Goal: Information Seeking & Learning: Check status

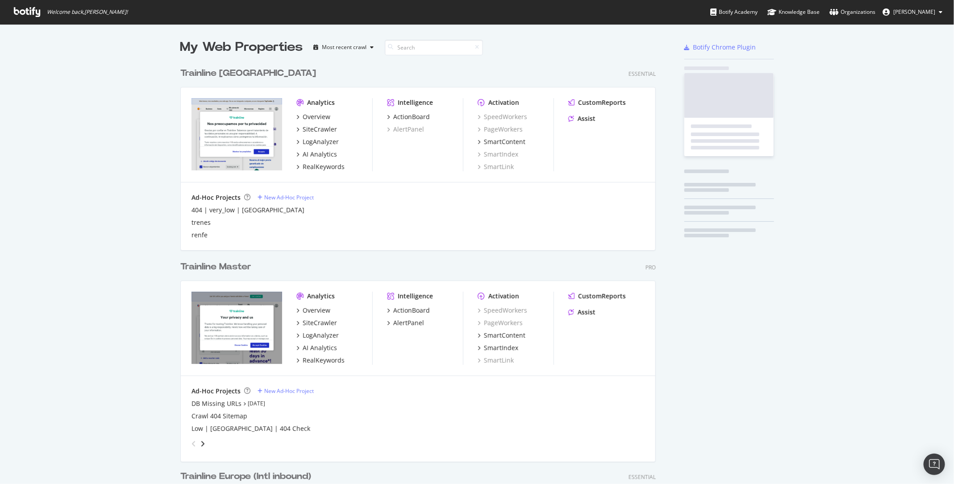
scroll to position [1301, 482]
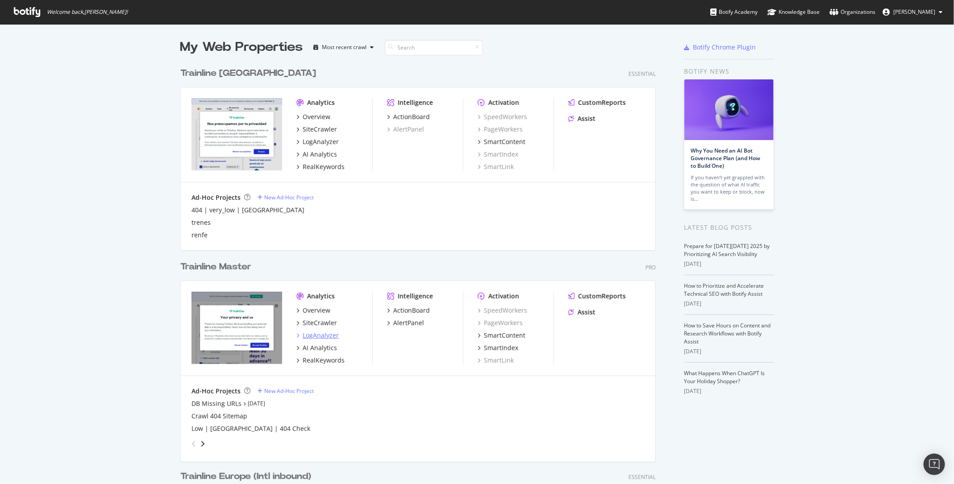
click at [316, 337] on div "LogAnalyzer" at bounding box center [321, 335] width 36 height 9
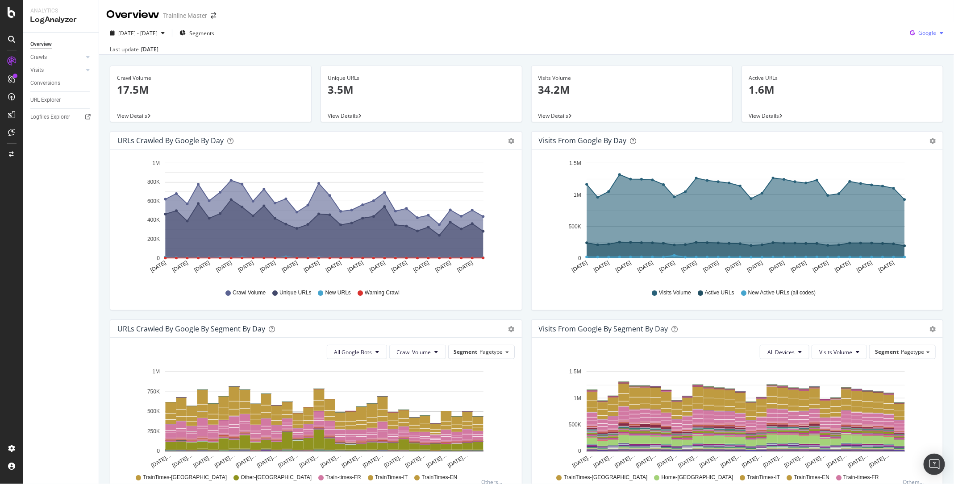
click at [936, 29] on div "Google" at bounding box center [926, 32] width 41 height 13
click at [925, 69] on span "Bing" at bounding box center [927, 67] width 33 height 8
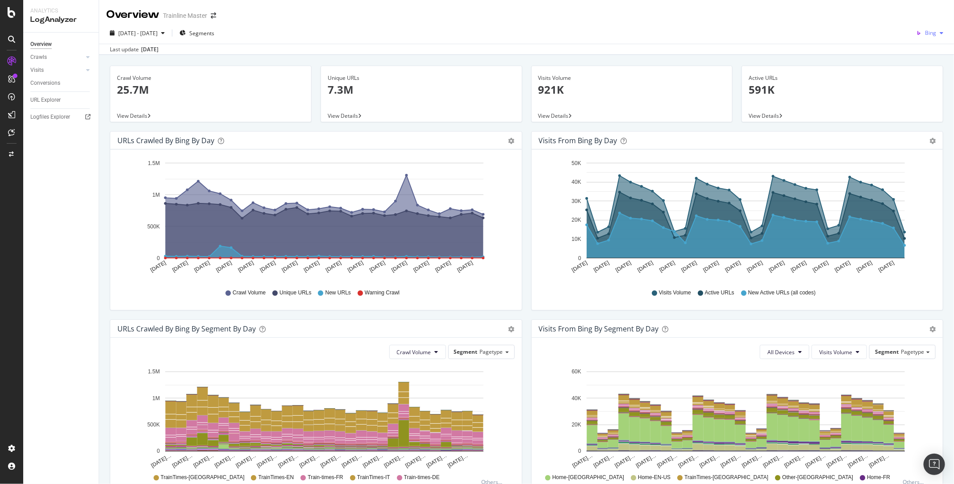
click at [927, 35] on span "Bing" at bounding box center [930, 33] width 11 height 8
click at [925, 84] on span "OpenAI" at bounding box center [927, 84] width 33 height 8
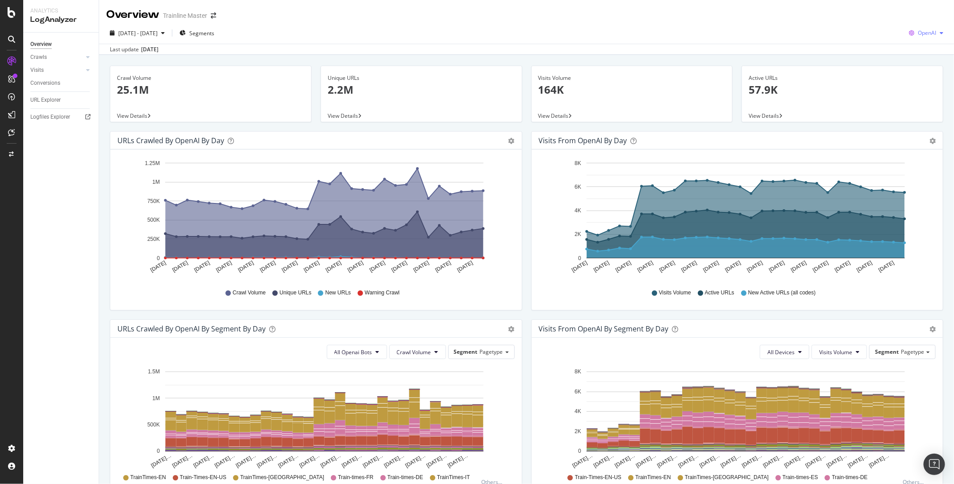
click at [932, 33] on span "OpenAI" at bounding box center [927, 33] width 18 height 8
click at [917, 94] on div "Other AI Bots" at bounding box center [921, 100] width 62 height 13
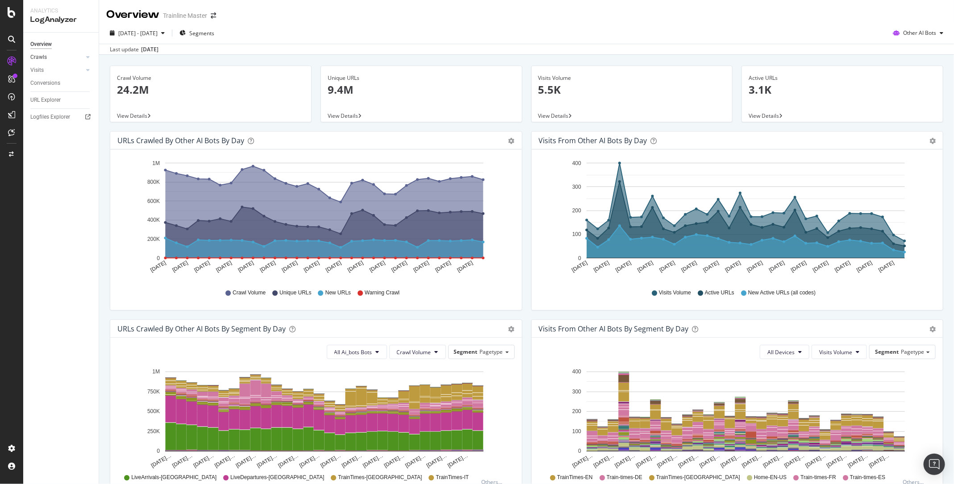
click at [71, 60] on link "Crawls" at bounding box center [56, 57] width 53 height 9
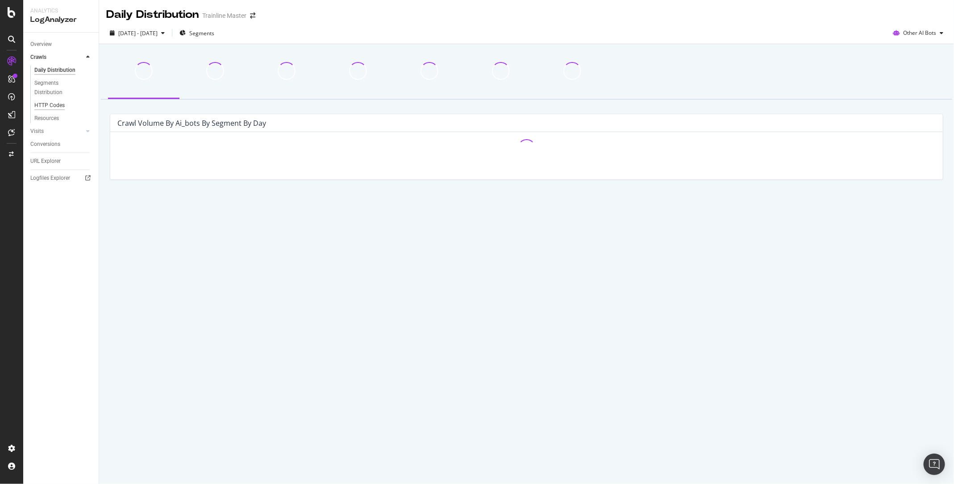
click at [57, 104] on div "HTTP Codes" at bounding box center [49, 105] width 30 height 9
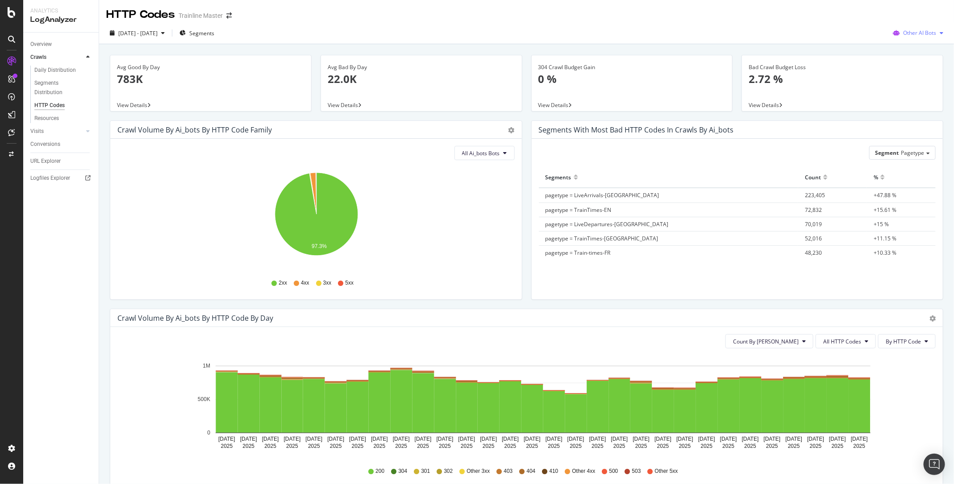
click at [916, 27] on div "Other AI Bots" at bounding box center [918, 32] width 58 height 13
click at [912, 84] on span "OpenAI" at bounding box center [925, 84] width 35 height 8
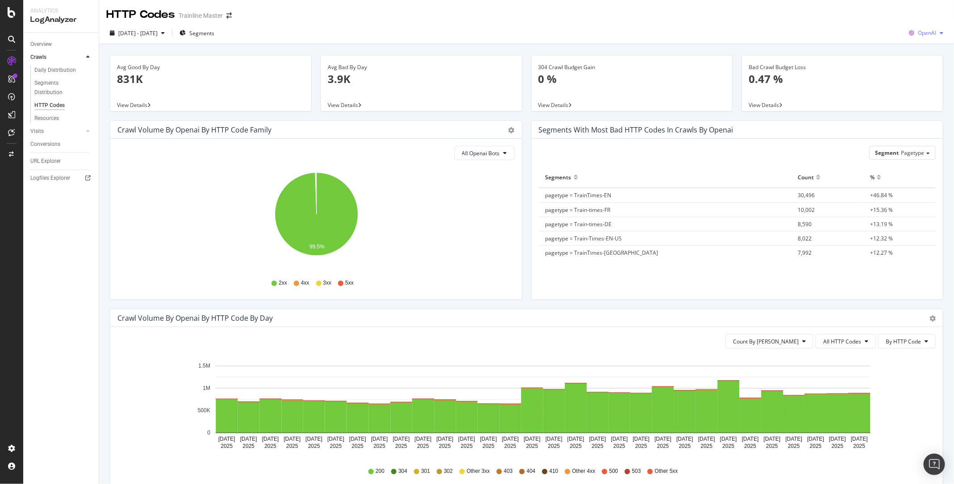
click at [930, 33] on span "OpenAI" at bounding box center [927, 33] width 18 height 8
click at [919, 65] on span "Bing" at bounding box center [927, 67] width 33 height 8
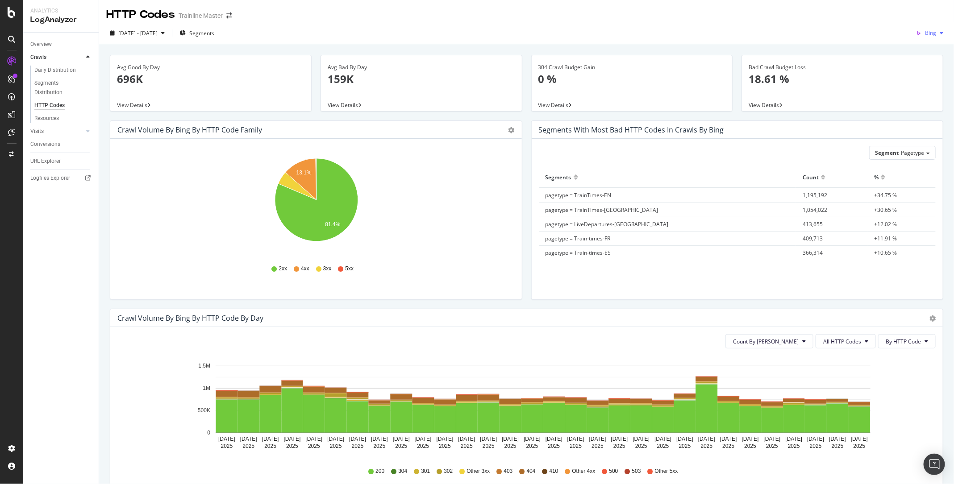
click at [934, 33] on span "Bing" at bounding box center [930, 33] width 11 height 8
click at [922, 50] on span "Google" at bounding box center [927, 51] width 33 height 8
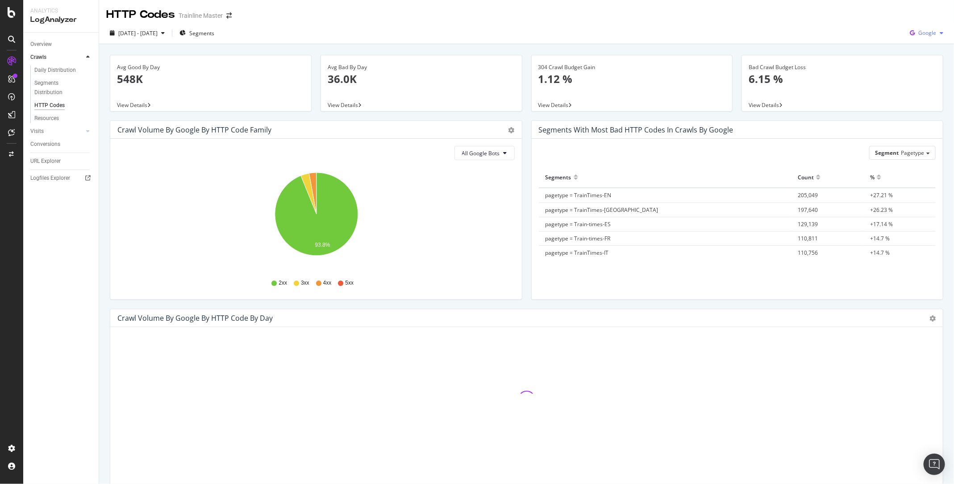
click at [929, 39] on div "Google" at bounding box center [926, 32] width 41 height 13
click at [924, 66] on span "Bing" at bounding box center [927, 67] width 33 height 8
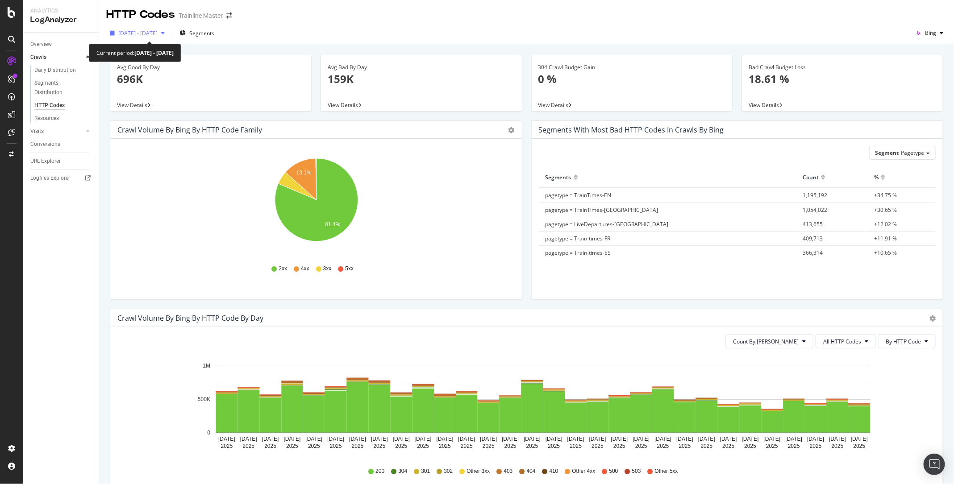
click at [158, 35] on span "[DATE] - [DATE]" at bounding box center [137, 33] width 39 height 8
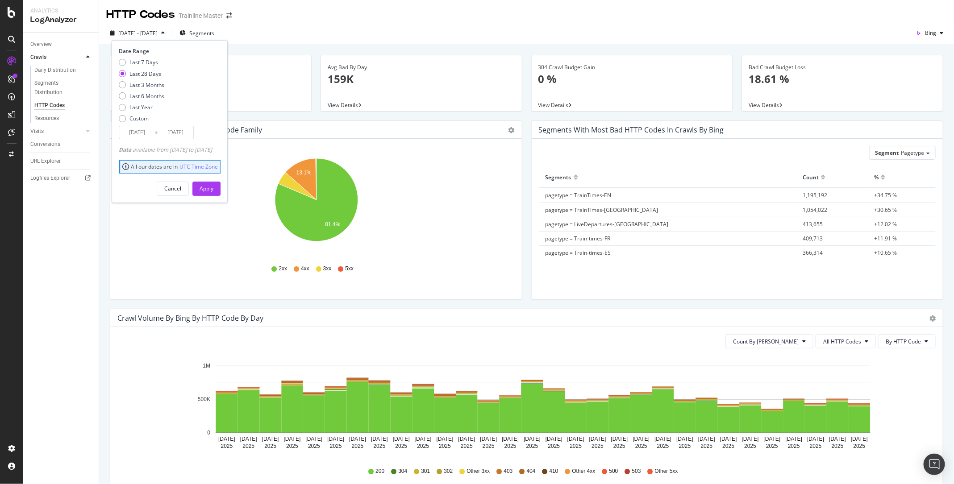
click at [141, 134] on input "[DATE]" at bounding box center [137, 132] width 36 height 12
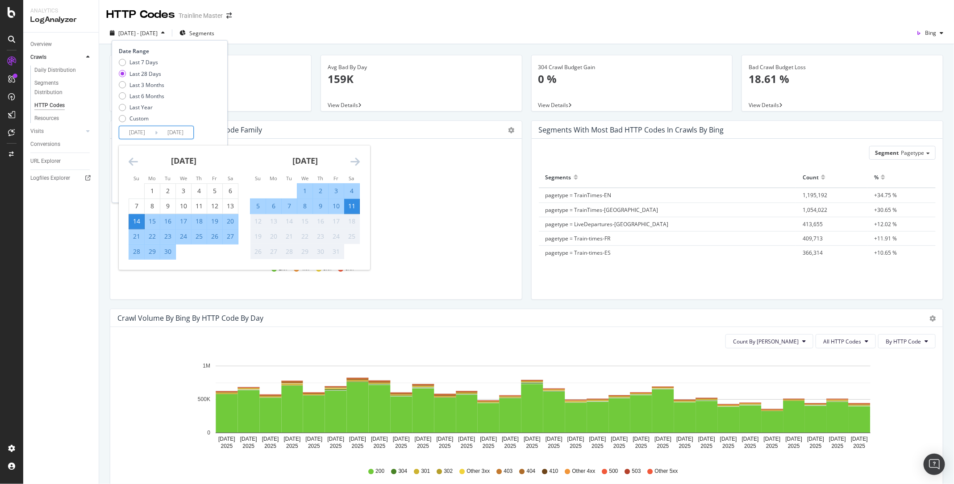
click at [132, 159] on icon "Move backward to switch to the previous month." at bounding box center [133, 161] width 9 height 11
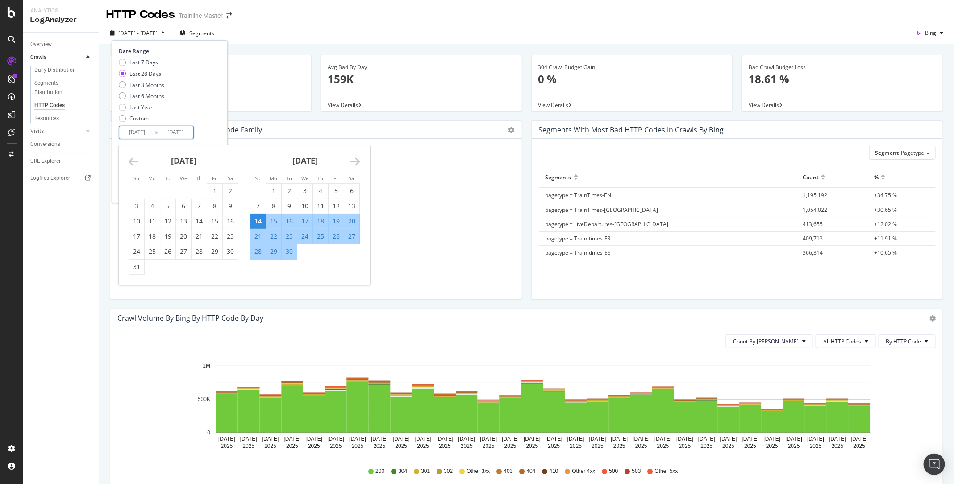
click at [132, 159] on icon "Move backward to switch to the previous month." at bounding box center [133, 161] width 9 height 11
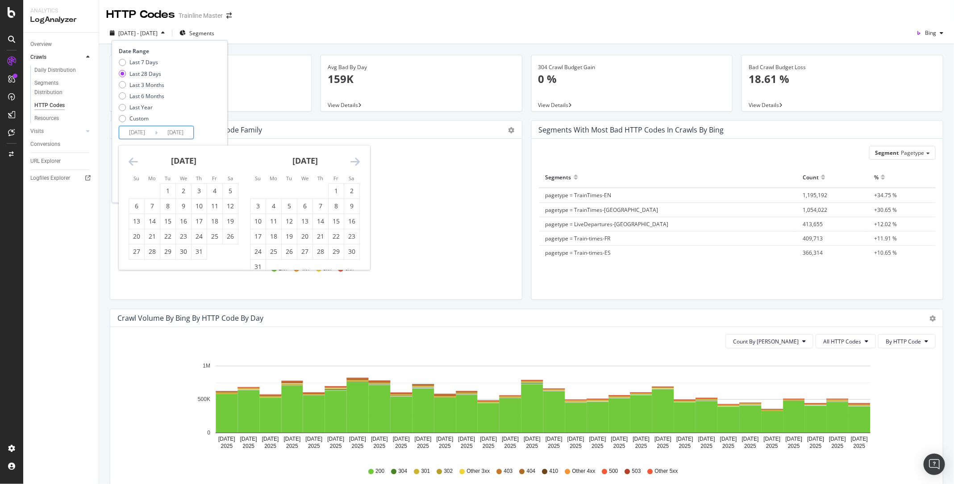
click at [132, 162] on icon "Move backward to switch to the previous month." at bounding box center [133, 161] width 9 height 11
click at [132, 164] on icon "Move backward to switch to the previous month." at bounding box center [133, 161] width 9 height 11
click at [198, 189] on div "1" at bounding box center [198, 191] width 15 height 9
type input "[DATE]"
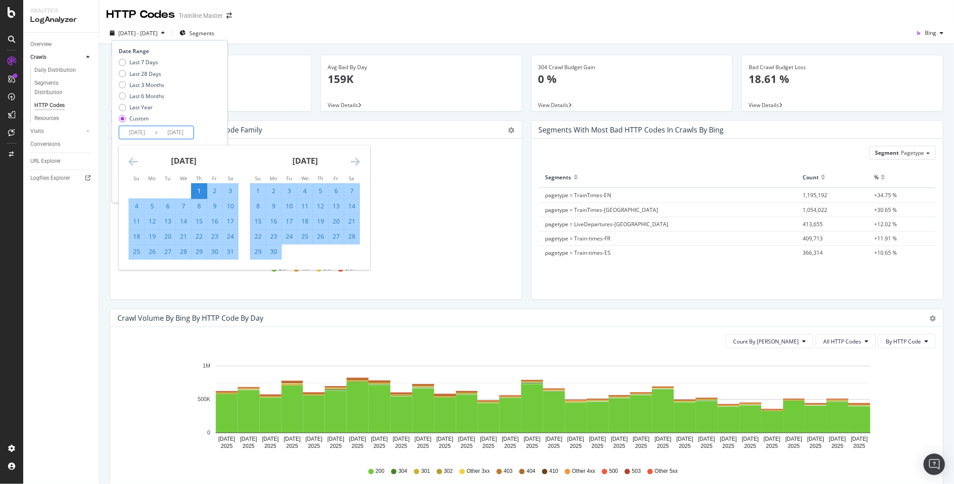
click at [232, 245] on div "31" at bounding box center [230, 252] width 15 height 15
type input "[DATE]"
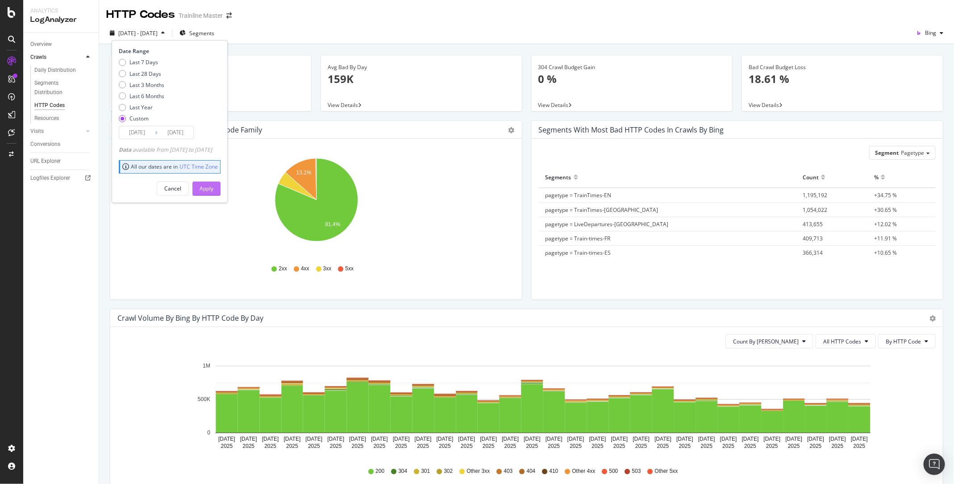
click at [213, 185] on div "Apply" at bounding box center [207, 189] width 14 height 8
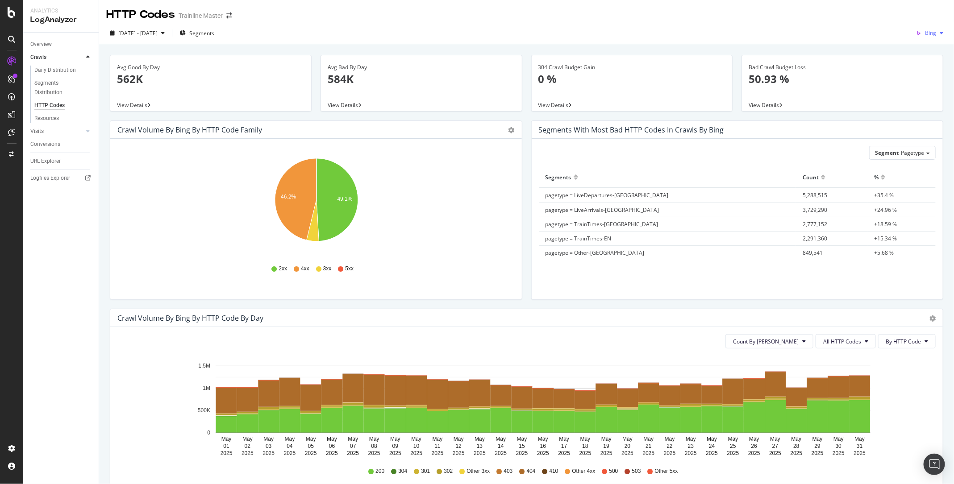
click at [924, 30] on icon "button" at bounding box center [918, 33] width 12 height 12
click at [158, 37] on div "[DATE] - [DATE]" at bounding box center [137, 33] width 39 height 8
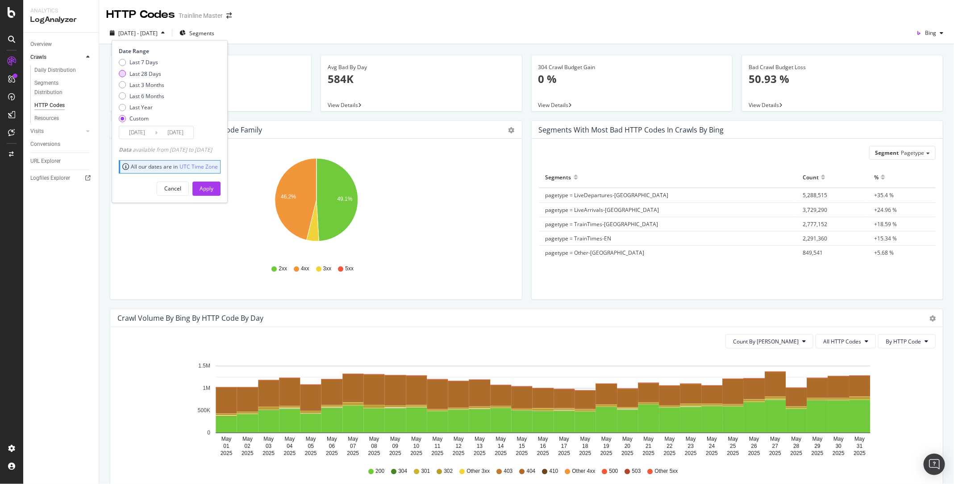
click at [138, 75] on div "Last 28 Days" at bounding box center [145, 74] width 32 height 8
type input "[DATE]"
click at [213, 187] on div "Apply" at bounding box center [207, 189] width 14 height 8
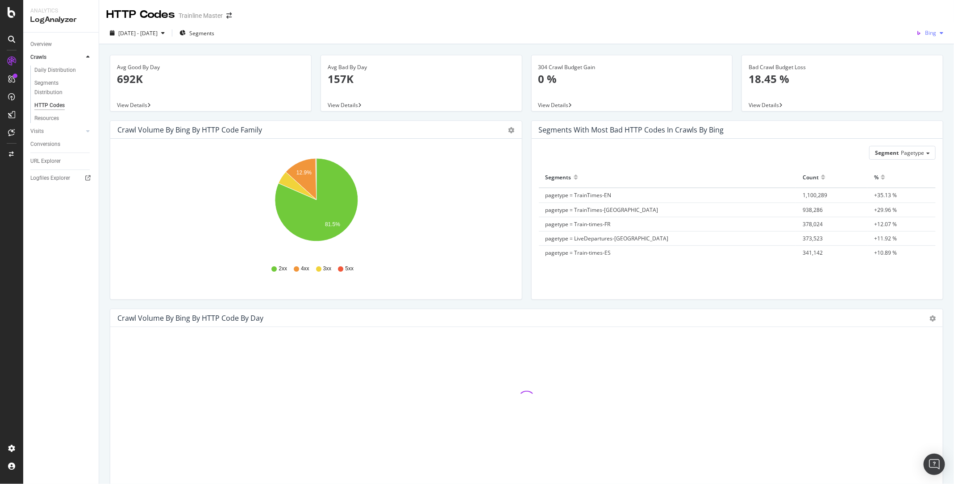
click at [937, 34] on div "button" at bounding box center [941, 32] width 11 height 5
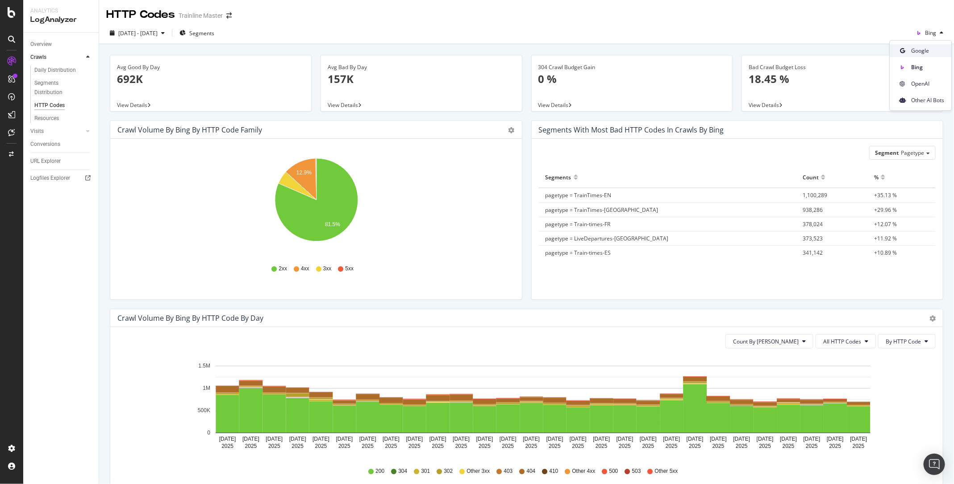
click at [928, 52] on span "Google" at bounding box center [927, 51] width 33 height 8
